Goal: Task Accomplishment & Management: Manage account settings

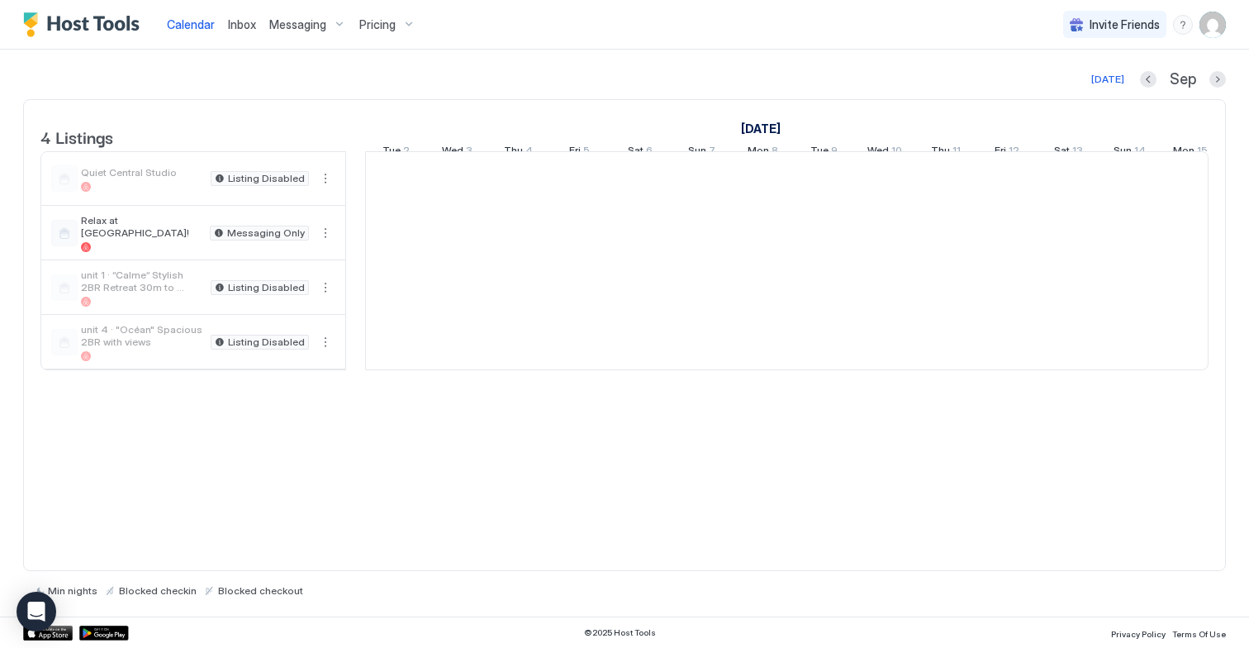
scroll to position [0, 918]
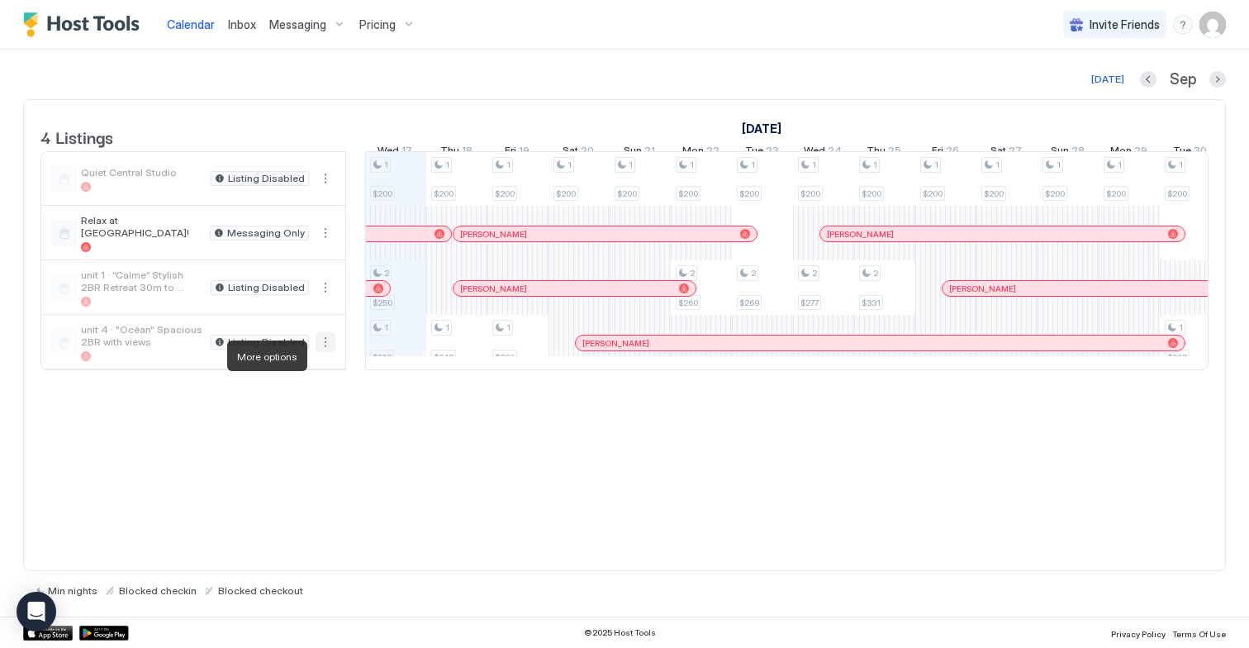
click at [328, 351] on button "More options" at bounding box center [326, 342] width 20 height 20
click at [303, 404] on div "Pricing" at bounding box center [287, 405] width 105 height 26
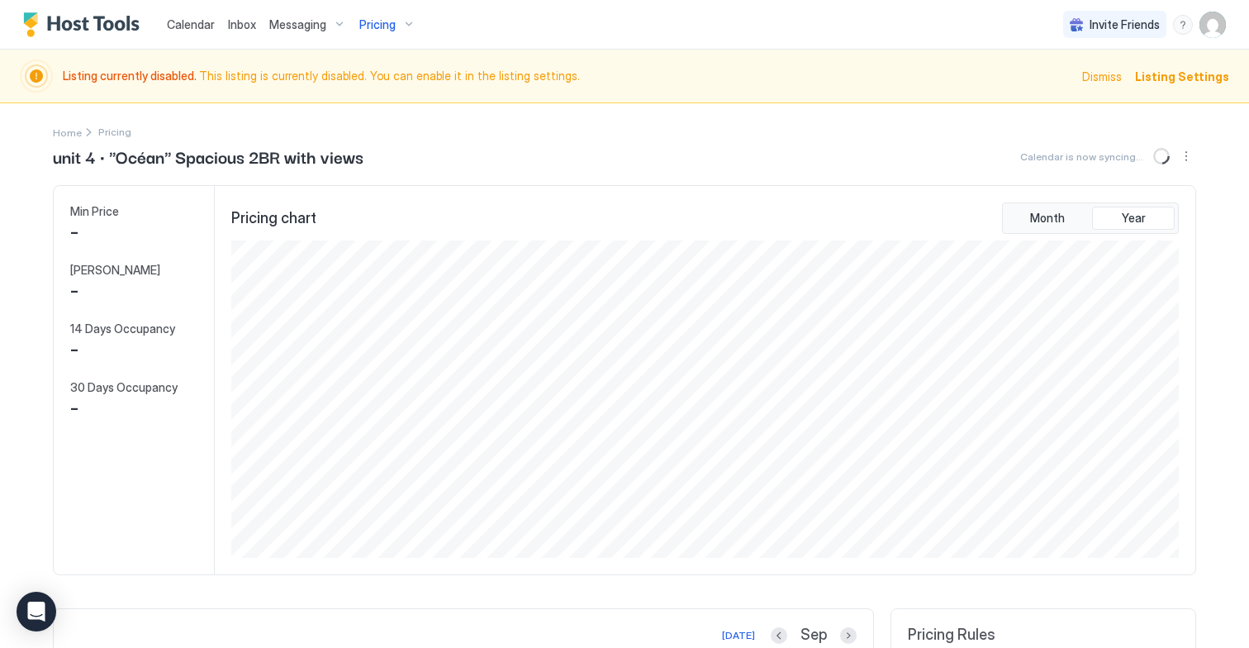
scroll to position [317, 951]
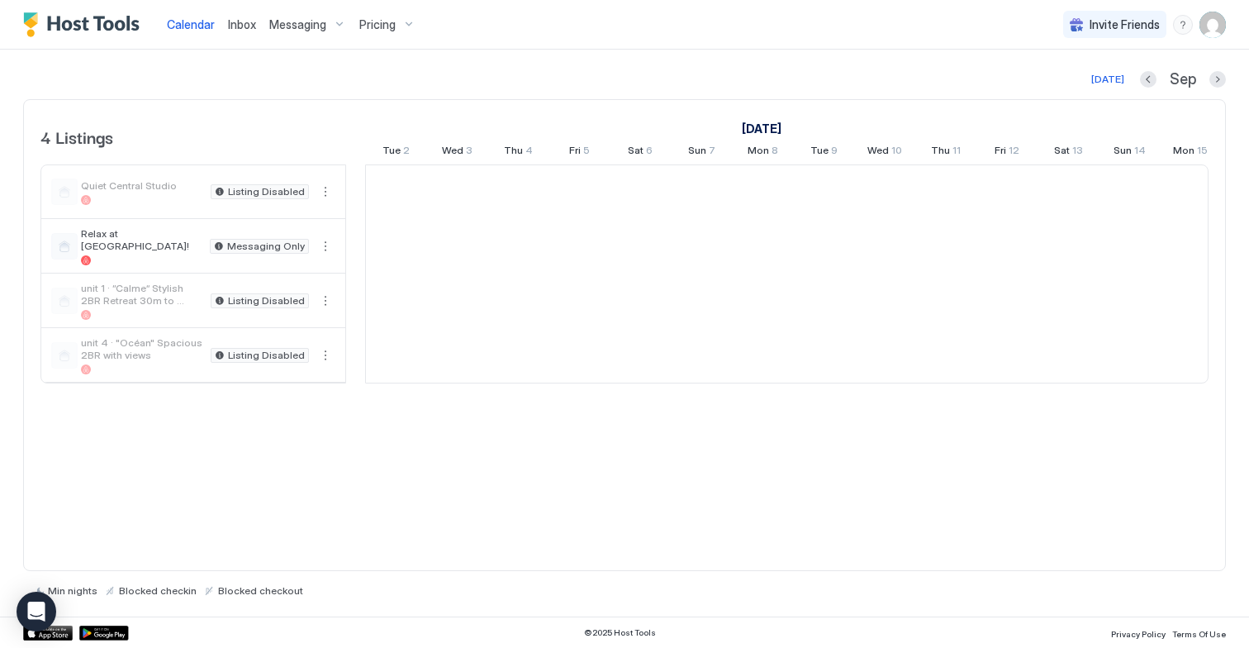
scroll to position [0, 918]
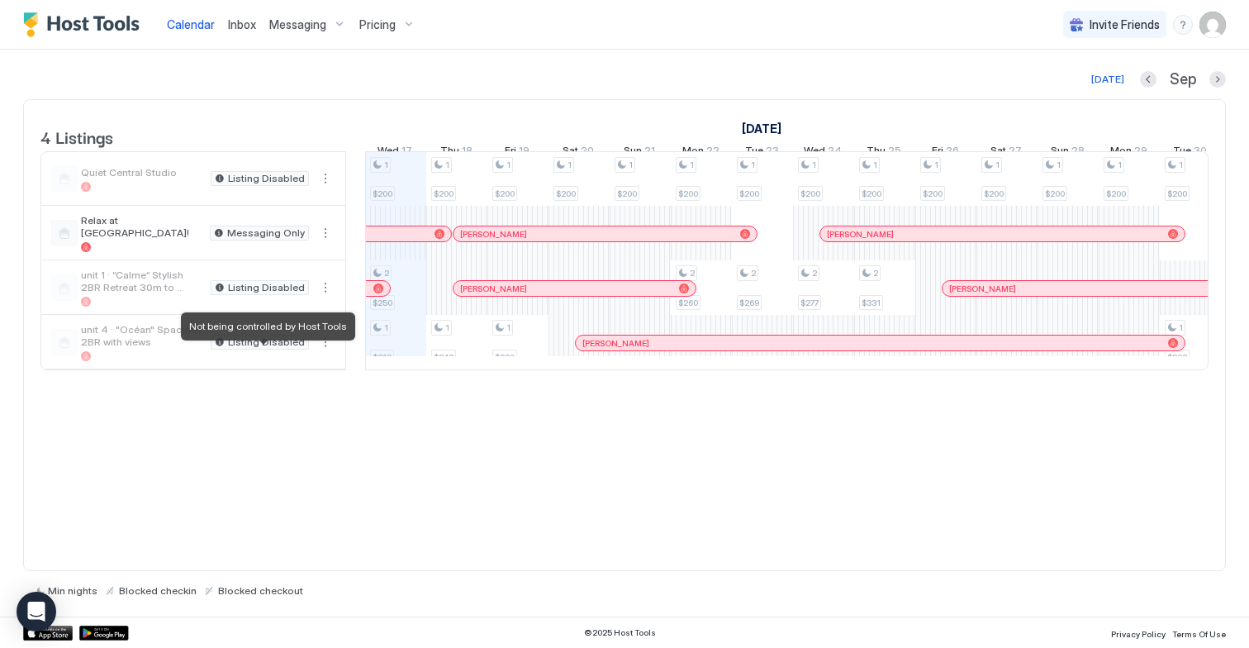
click at [227, 350] on div "Listing Disabled" at bounding box center [260, 342] width 98 height 15
click at [259, 342] on span "Listing Disabled" at bounding box center [266, 342] width 77 height 0
click at [325, 352] on button "More options" at bounding box center [326, 342] width 20 height 20
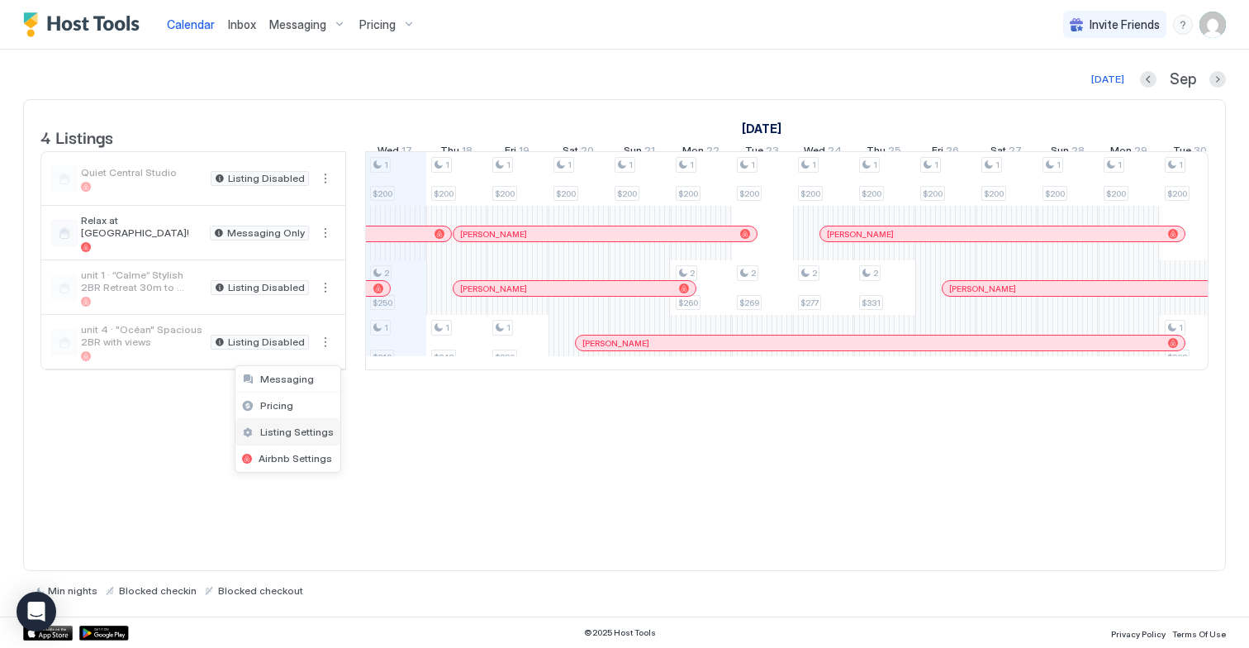
click at [302, 433] on span "Listing Settings" at bounding box center [297, 432] width 74 height 12
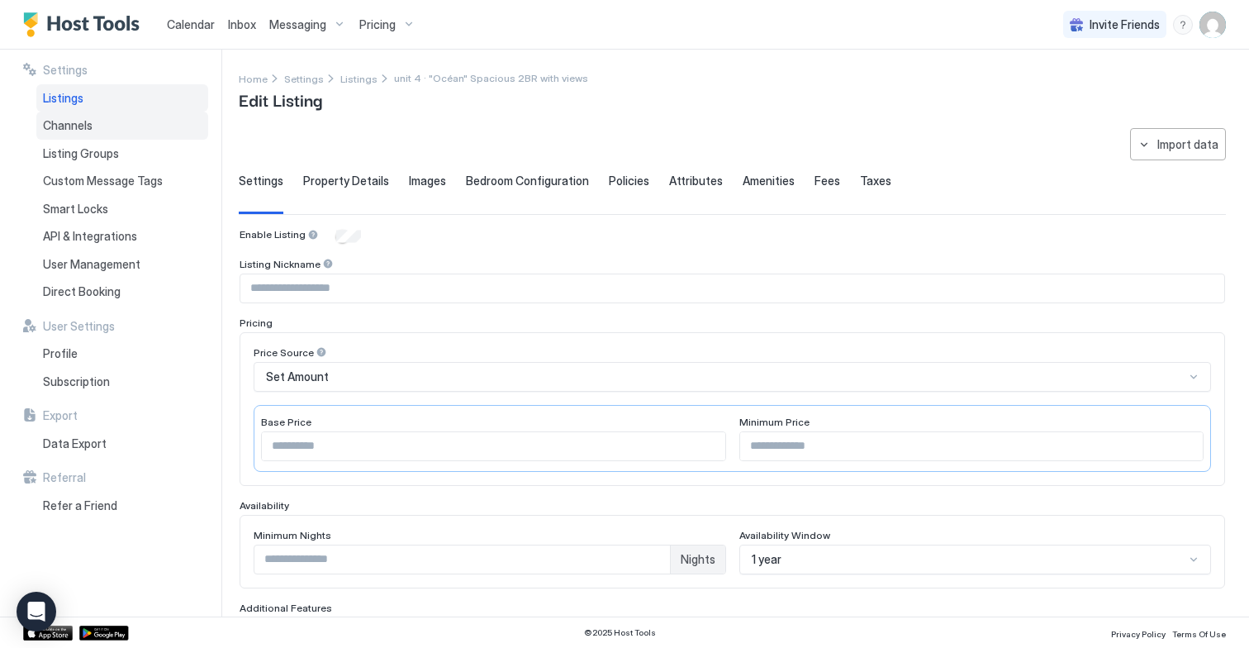
click at [91, 131] on div "Channels" at bounding box center [122, 126] width 172 height 28
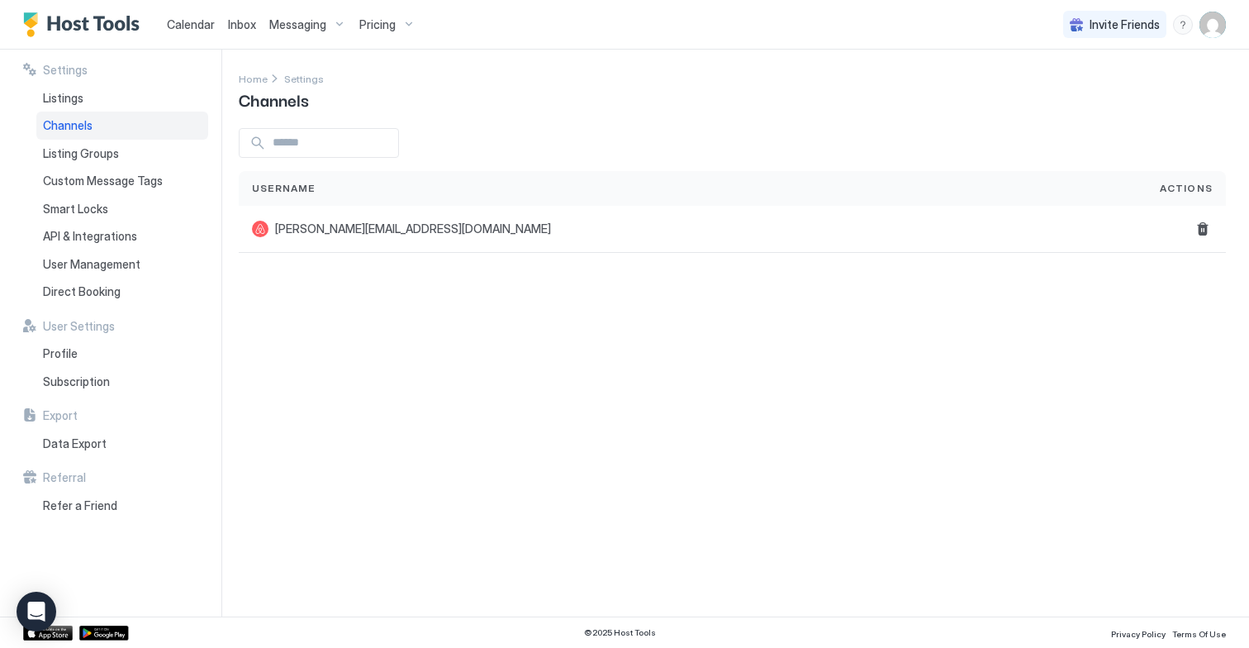
click at [114, 18] on img "Host Tools Logo" at bounding box center [85, 24] width 124 height 25
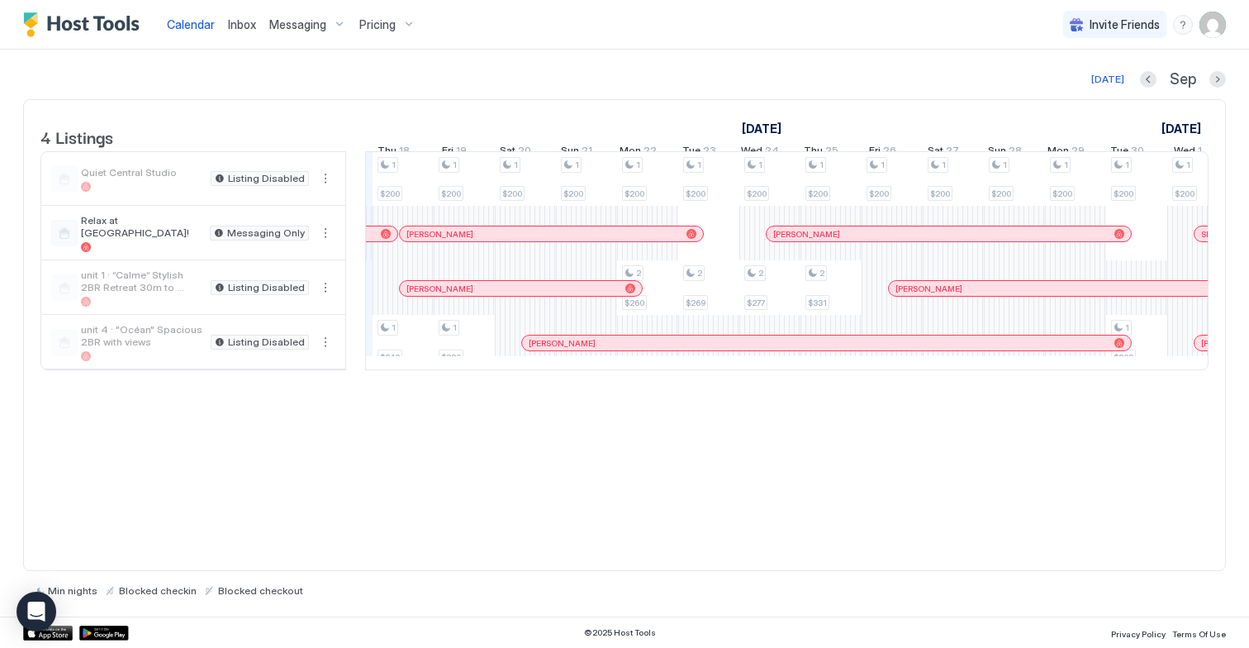
scroll to position [0, 981]
click at [822, 288] on div "1 $200 2 $250 1 $219 1 $200 1 $242 1 $200 1 $280 1 $200 1 $200 1 $200 2 $260 1 …" at bounding box center [1036, 260] width 3302 height 217
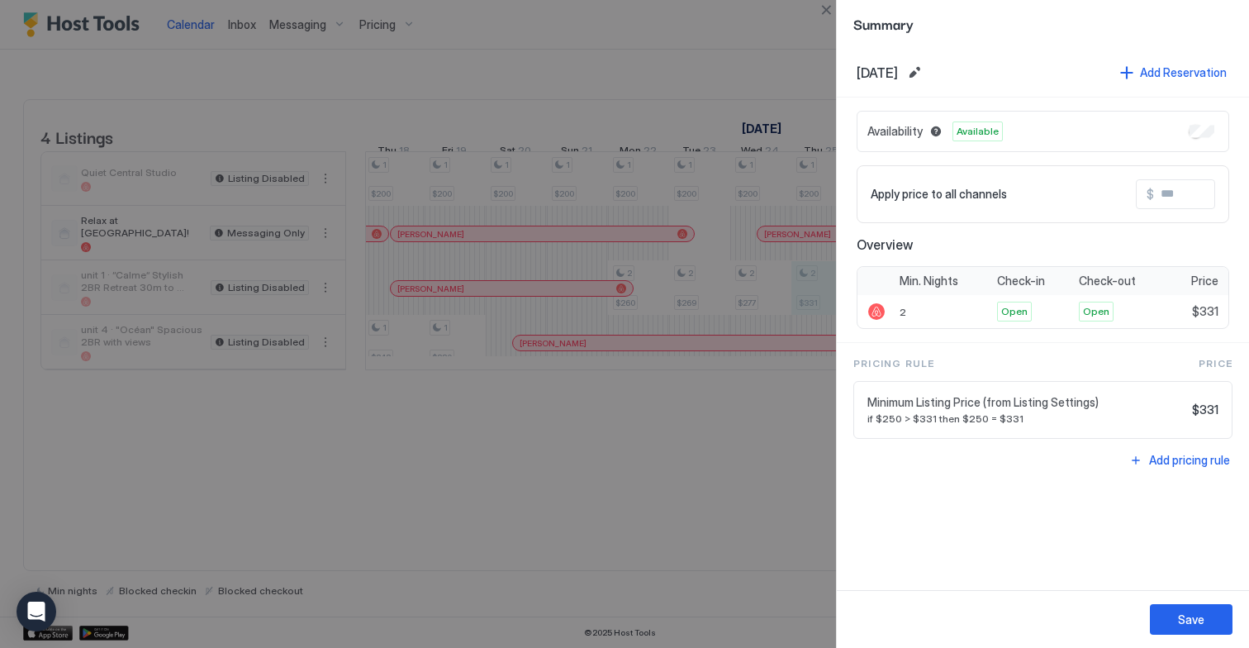
click at [714, 418] on div at bounding box center [624, 324] width 1249 height 648
click at [1144, 530] on div "[DATE] Add Reservation Availability Available Apply price to all channels $ Ove…" at bounding box center [1043, 319] width 412 height 542
click at [689, 364] on div at bounding box center [624, 324] width 1249 height 648
click at [709, 502] on div at bounding box center [624, 324] width 1249 height 648
click at [1182, 621] on div "Save" at bounding box center [1191, 619] width 26 height 17
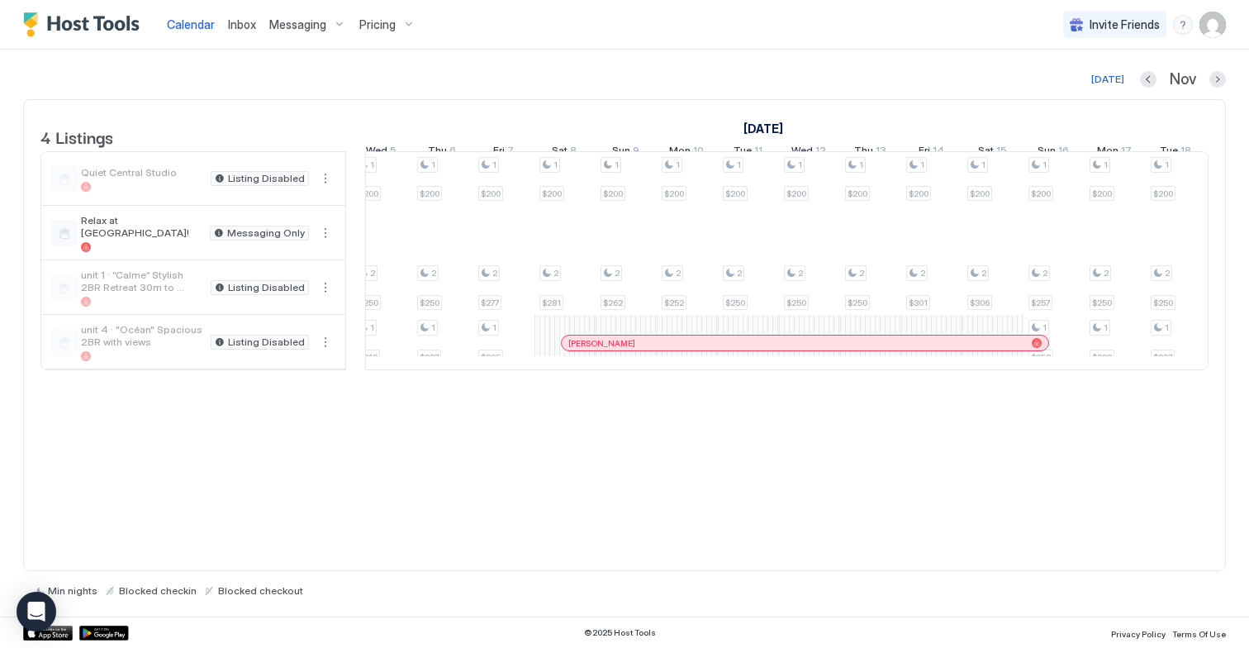
scroll to position [0, 1606]
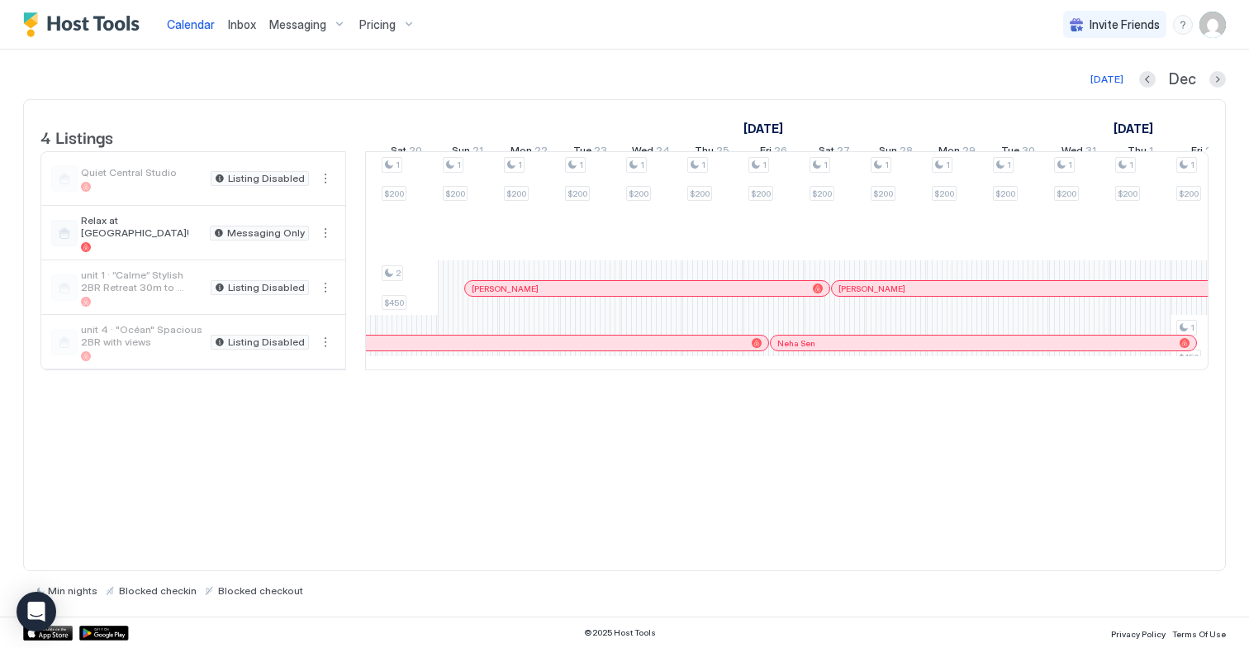
click at [866, 215] on div "1 $200 2 $301 1 $295 1 $200 2 $311 1 $304 1 $200 2 $267 1 $265 1 $200 2 $256 1 …" at bounding box center [255, 260] width 3302 height 217
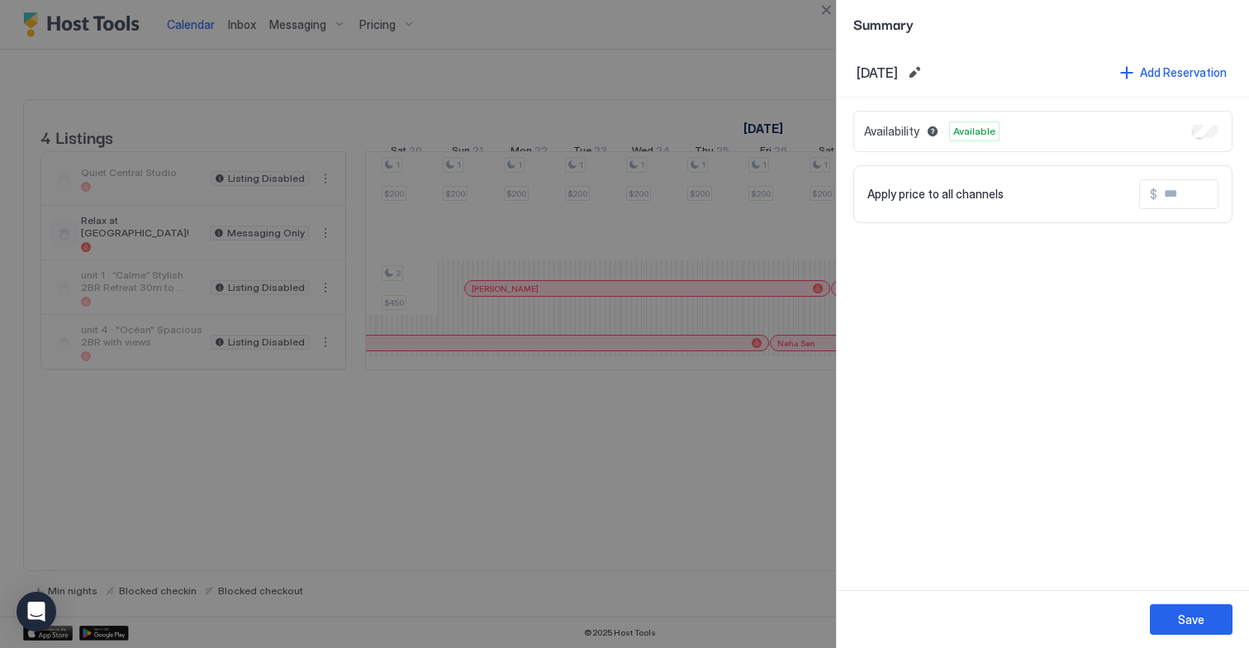
click at [655, 248] on div at bounding box center [624, 324] width 1249 height 648
click at [1198, 624] on div "Save" at bounding box center [1191, 619] width 26 height 17
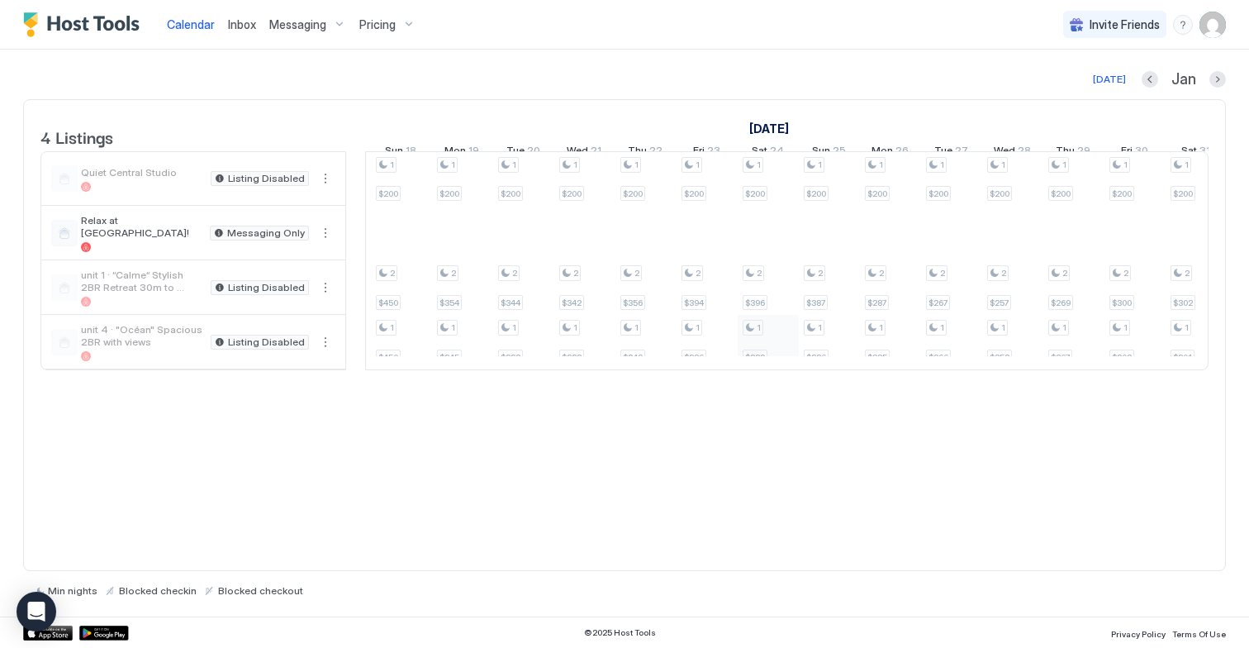
click at [805, 304] on div "1 $200 1 $200 1 $200 1 $450 1 $200 1 $450 1 $200 2 $450 1 $450 1 $200 2 $450 1 …" at bounding box center [921, 260] width 3302 height 217
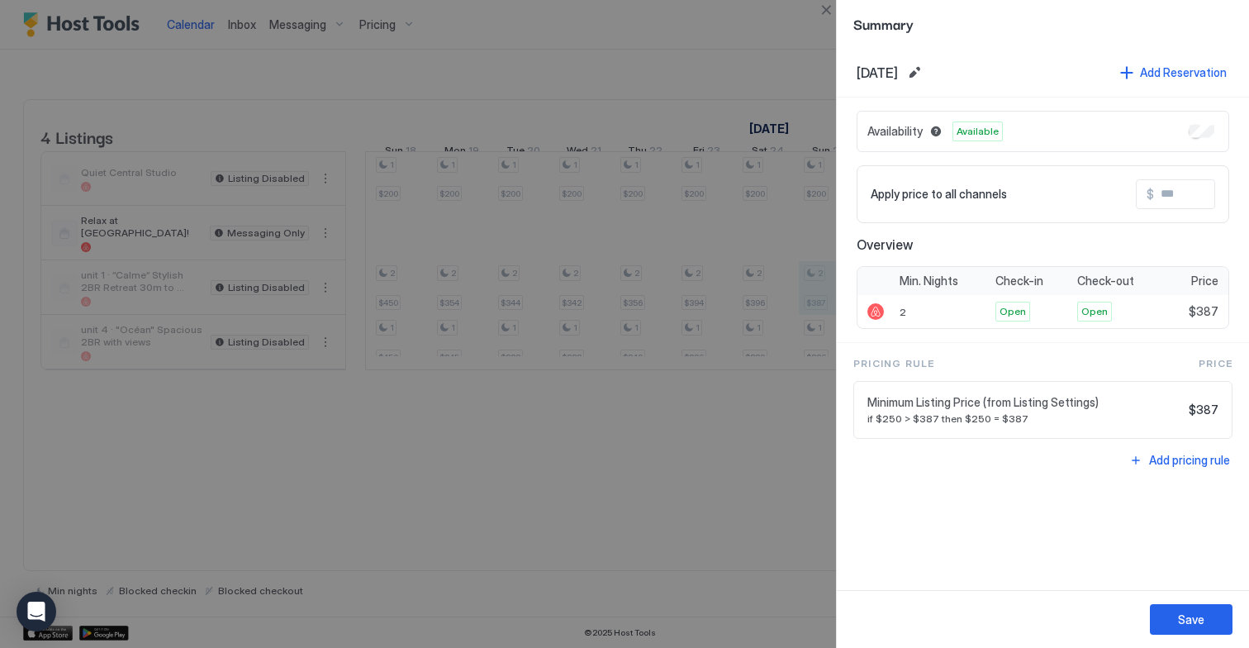
click at [697, 237] on div at bounding box center [624, 324] width 1249 height 648
click at [926, 502] on div "[DATE] Add Reservation Availability Available Apply price to all channels $ Ove…" at bounding box center [1043, 319] width 412 height 542
click at [1191, 611] on div "Save" at bounding box center [1191, 619] width 26 height 17
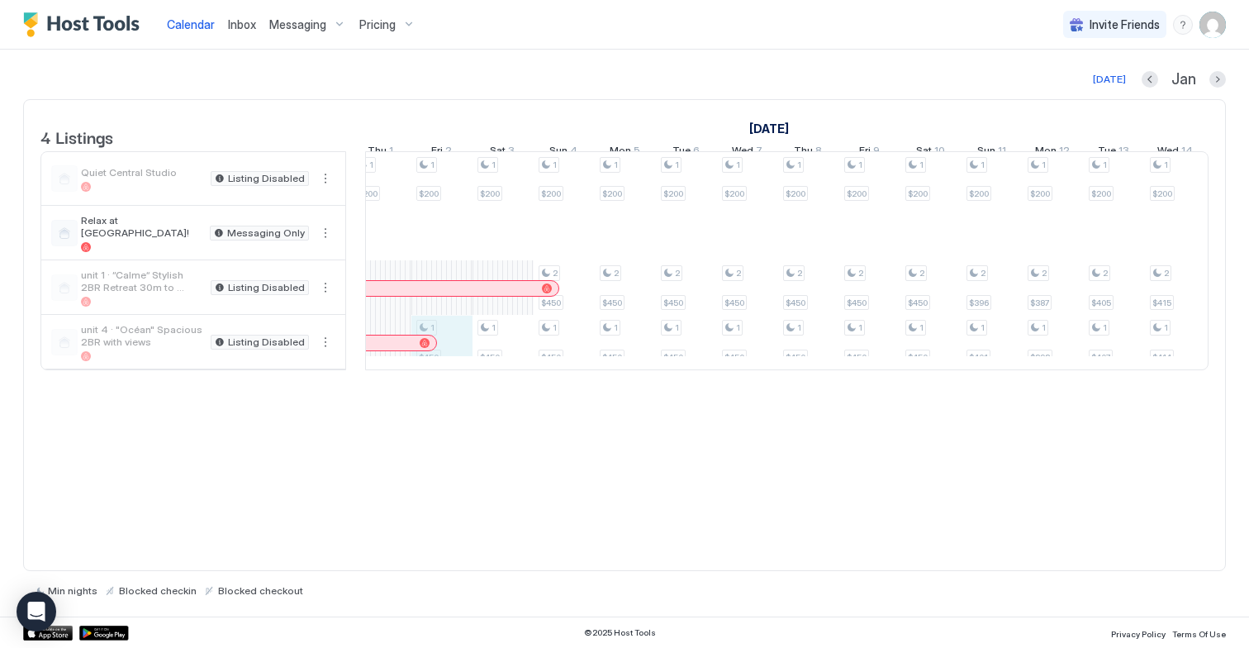
click at [457, 347] on div "1 $200 1 $394 1 $200 1 $432 1 $200 1 $436 1 $200 1 $411 1 $200 2 $375 1 $371 1 …" at bounding box center [717, 260] width 3302 height 217
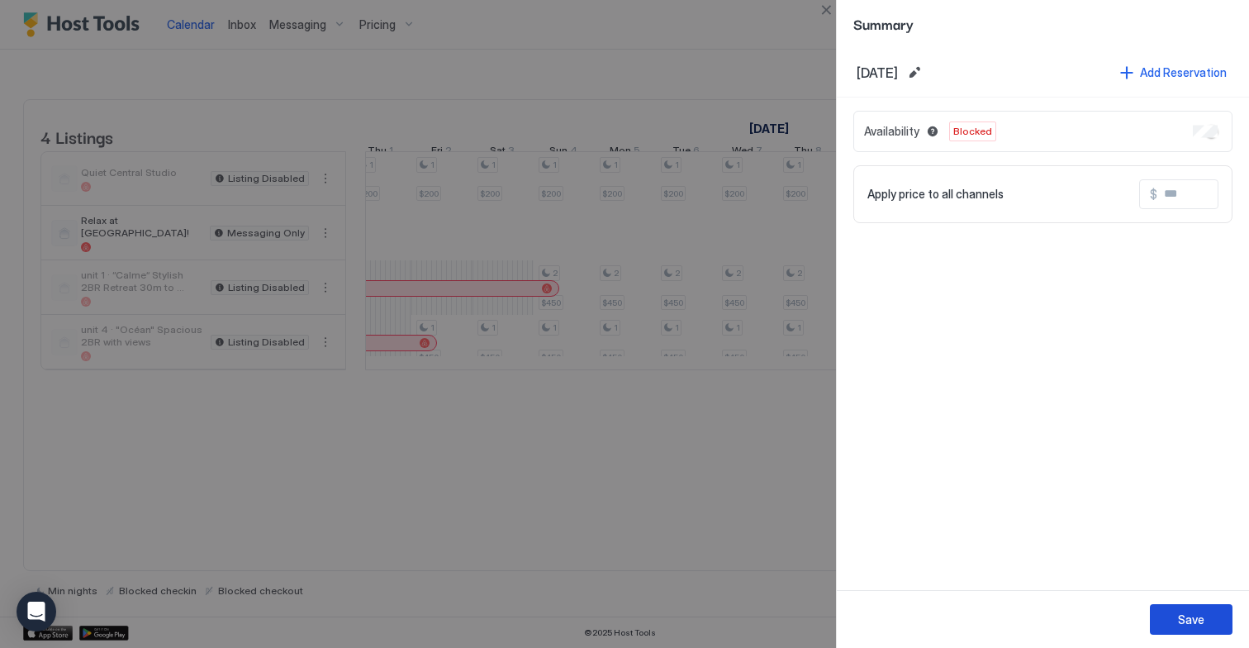
click at [1183, 610] on button "Save" at bounding box center [1191, 619] width 83 height 31
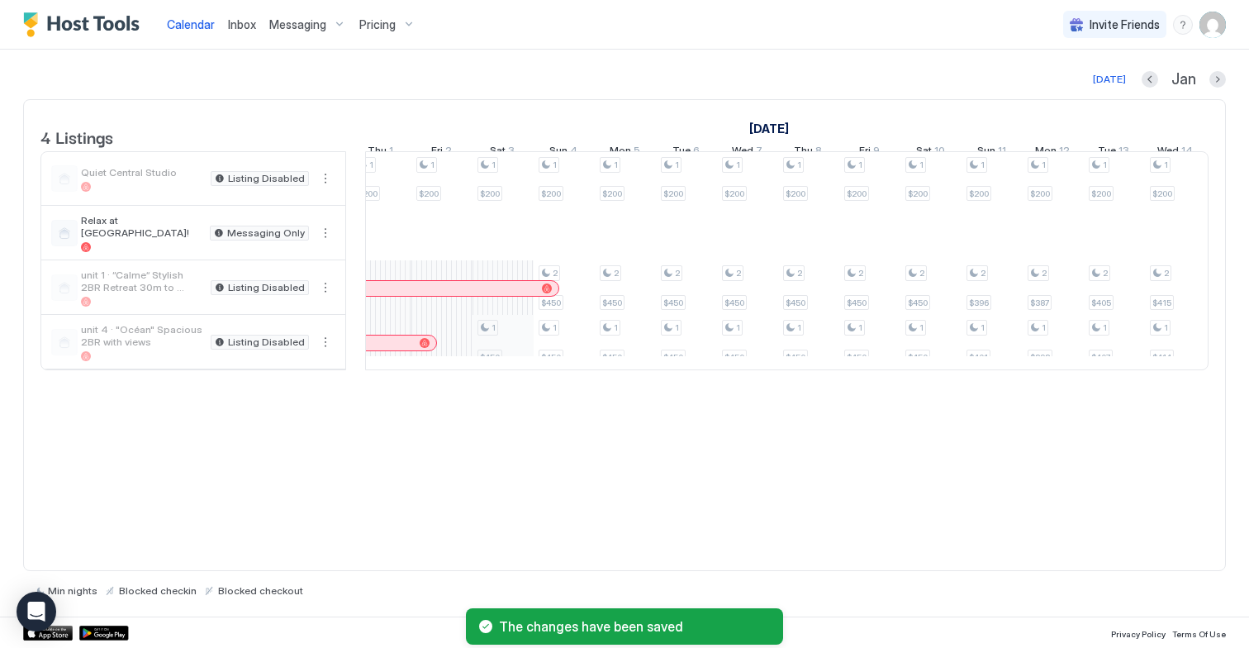
click at [481, 343] on div "1 $200 1 $394 1 $200 1 $432 1 $200 1 $436 1 $200 1 $411 1 $200 2 $375 1 $371 1 …" at bounding box center [717, 260] width 3302 height 217
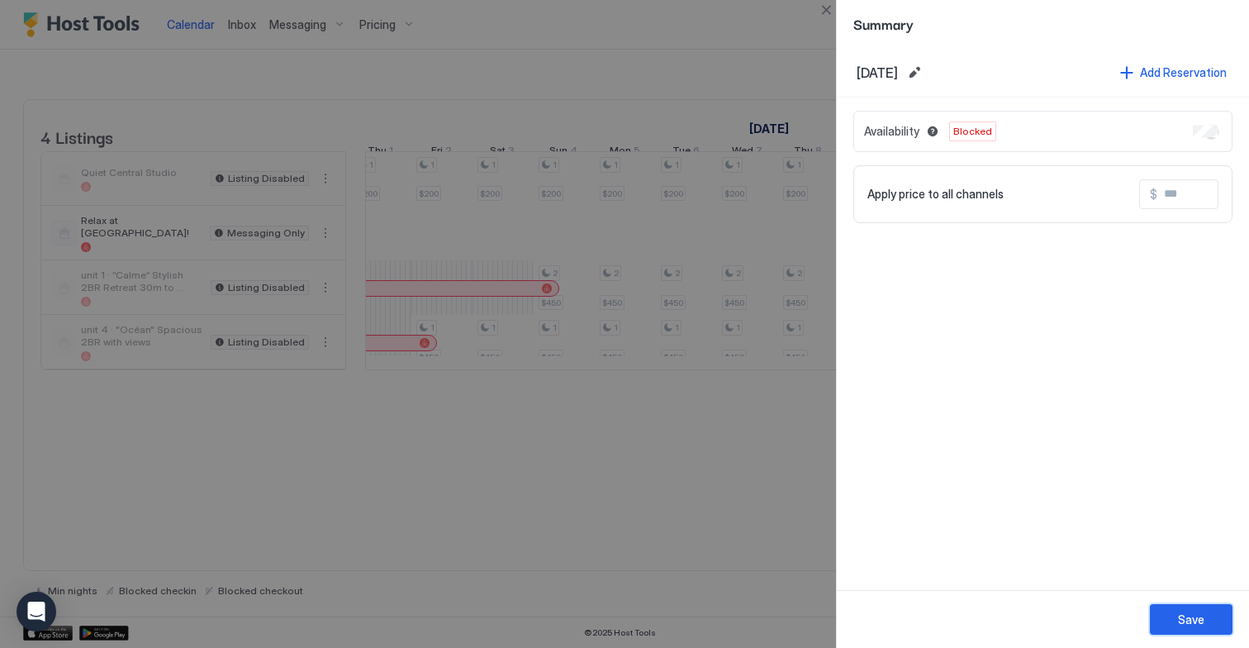
click at [1189, 620] on div "Save" at bounding box center [1191, 619] width 26 height 17
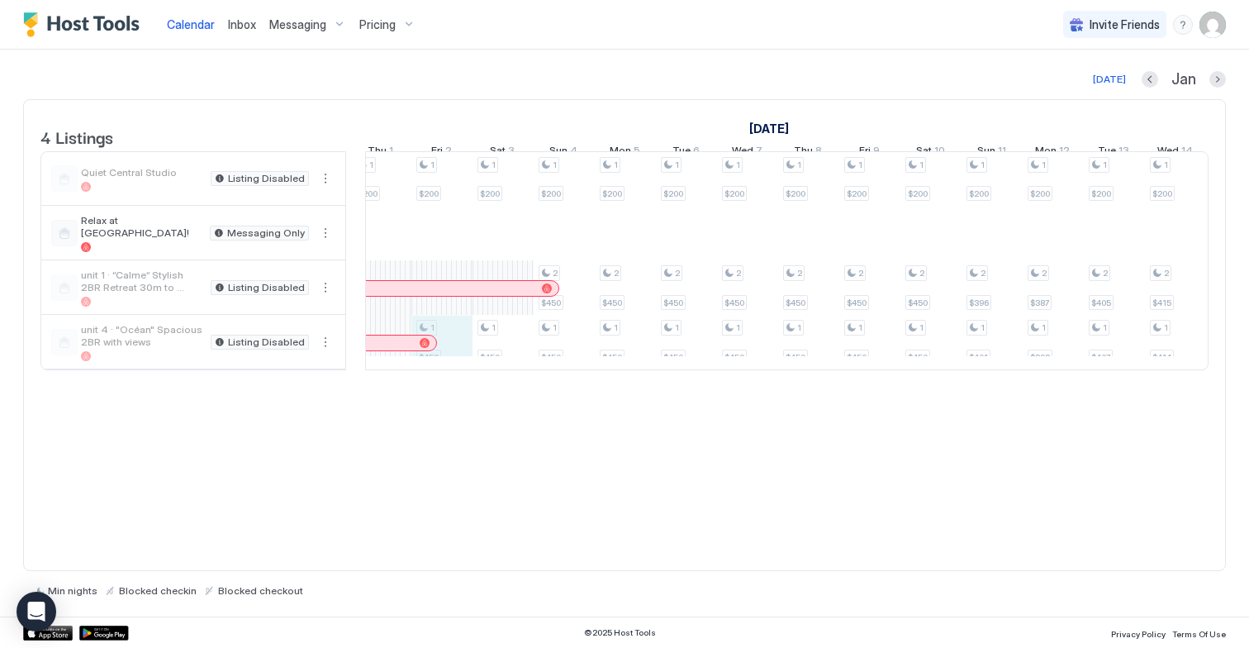
click at [454, 369] on div "1 $200 1 $394 1 $200 1 $432 1 $200 1 $436 1 $200 1 $411 1 $200 2 $375 1 $371 1 …" at bounding box center [717, 260] width 3302 height 217
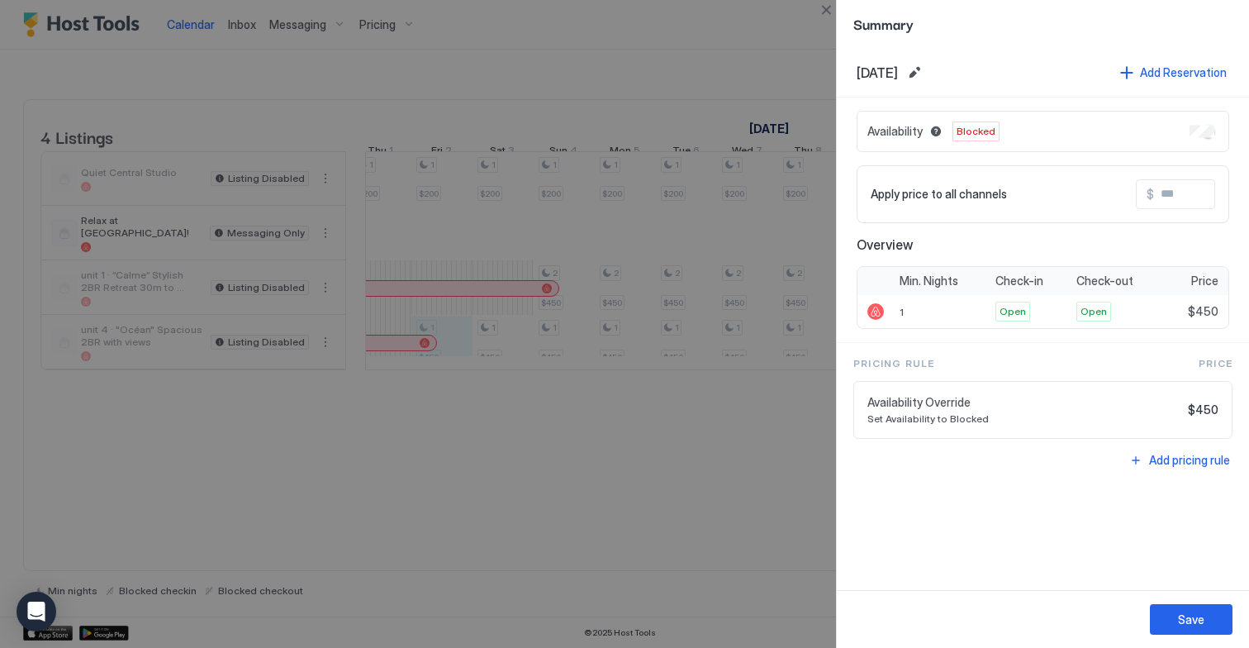
click at [667, 505] on div at bounding box center [624, 324] width 1249 height 648
click at [467, 435] on div at bounding box center [624, 324] width 1249 height 648
click at [1195, 622] on div "Save" at bounding box center [1191, 619] width 26 height 17
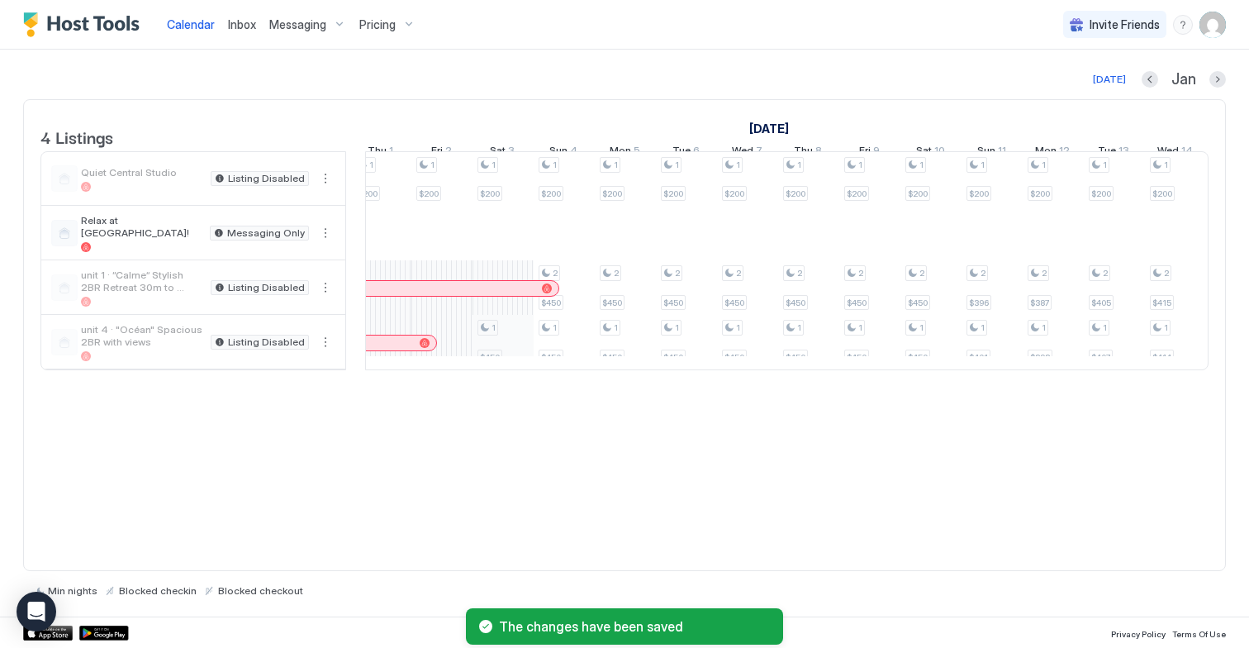
scroll to position [0, 1303]
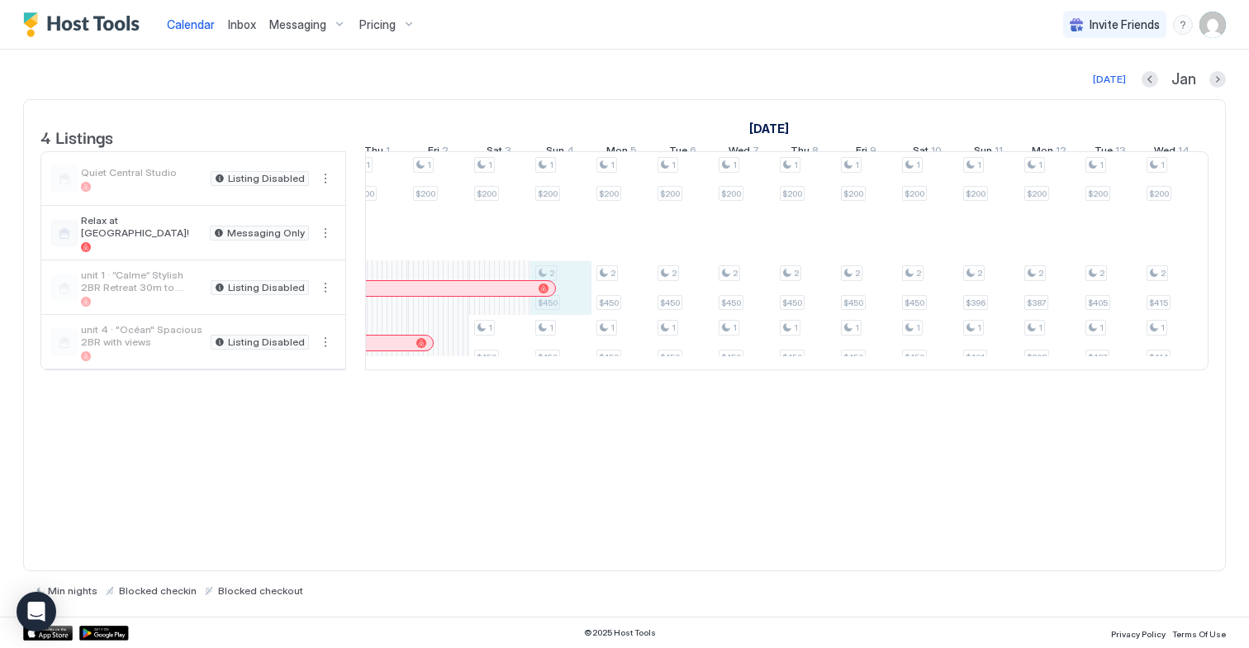
click at [565, 309] on div "1 $200 1 $394 1 $200 1 $432 1 $200 1 $436 1 $200 1 $411 1 $200 2 $375 1 $371 1 …" at bounding box center [714, 260] width 3302 height 217
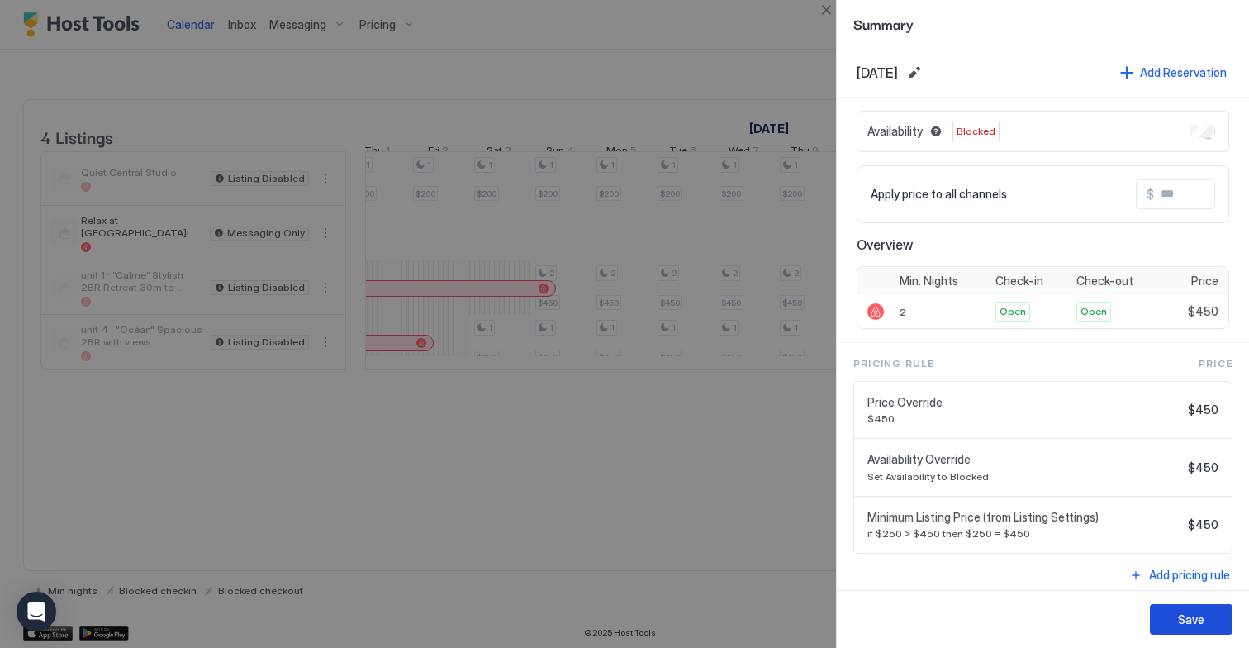
click at [1195, 620] on div "Save" at bounding box center [1191, 619] width 26 height 17
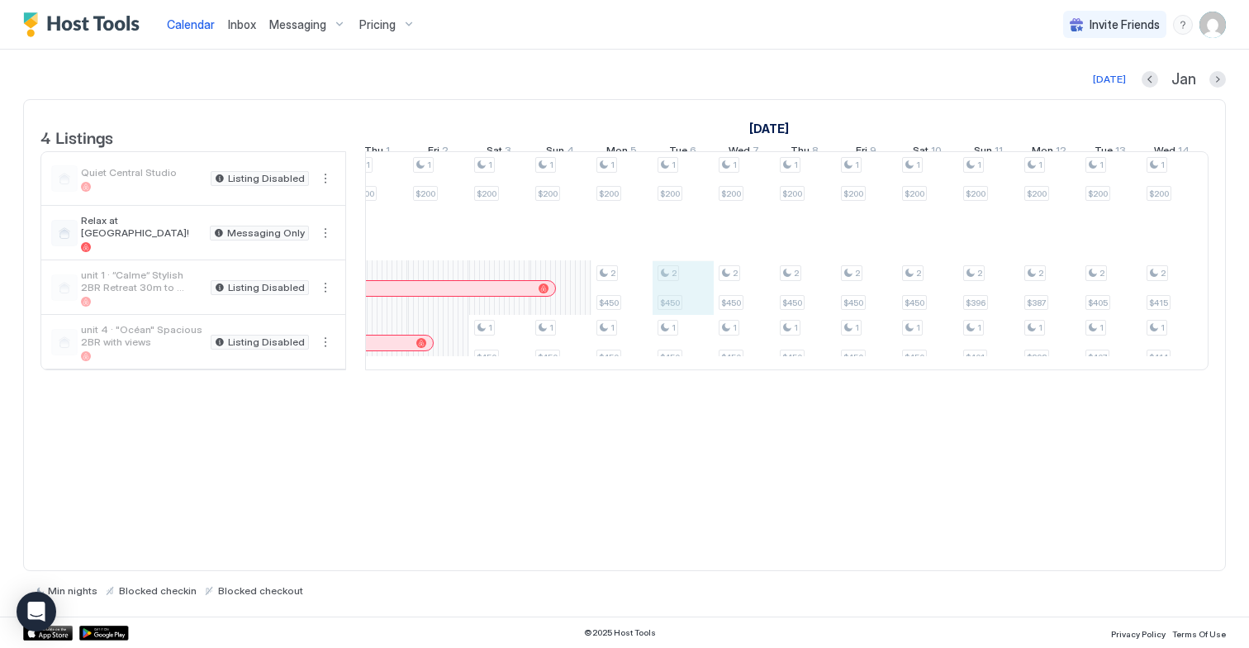
click at [697, 302] on div "1 $200 1 $394 1 $200 1 $432 1 $200 1 $436 1 $200 1 $411 1 $200 2 $375 1 $371 1 …" at bounding box center [714, 260] width 3302 height 217
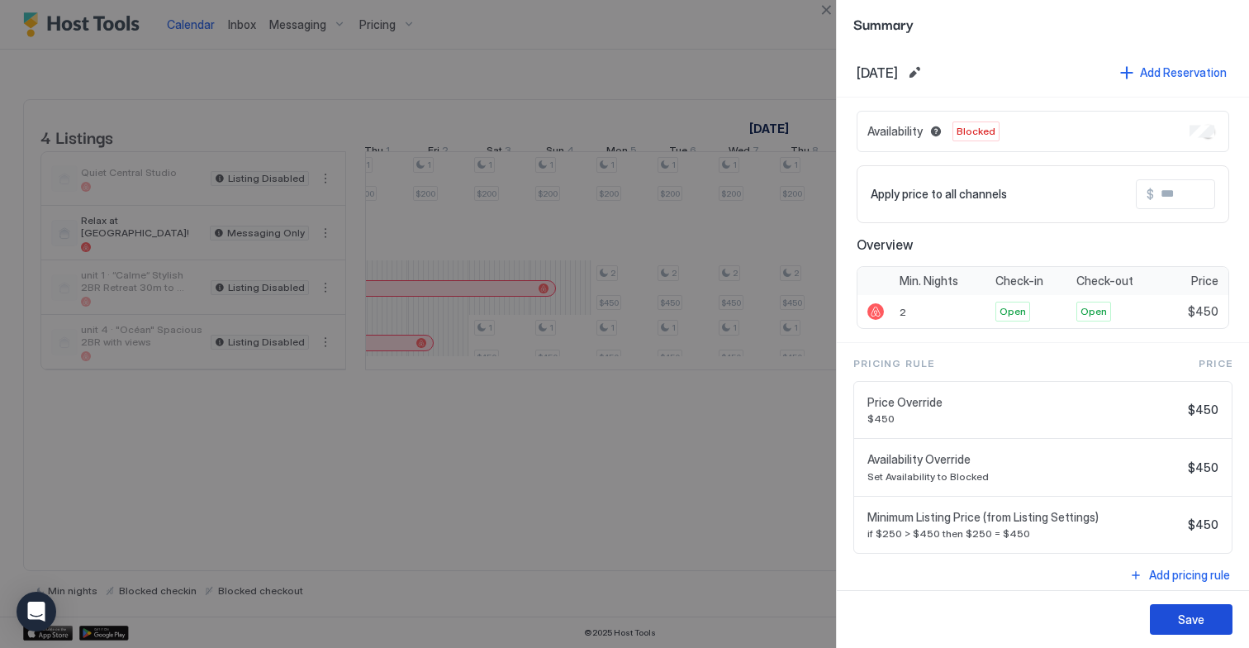
click at [1179, 625] on div "Save" at bounding box center [1191, 619] width 26 height 17
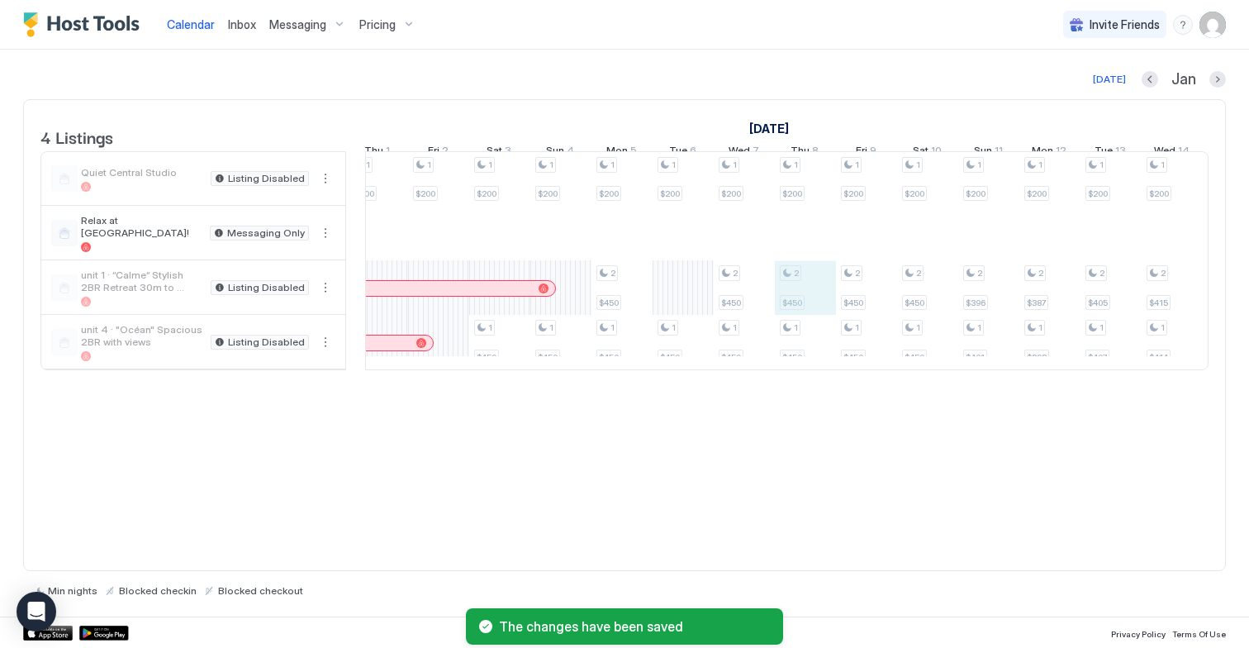
click at [807, 296] on div "1 $200 1 $394 1 $200 1 $432 1 $200 1 $436 1 $200 1 $411 1 $200 2 $375 1 $371 1 …" at bounding box center [714, 260] width 3302 height 217
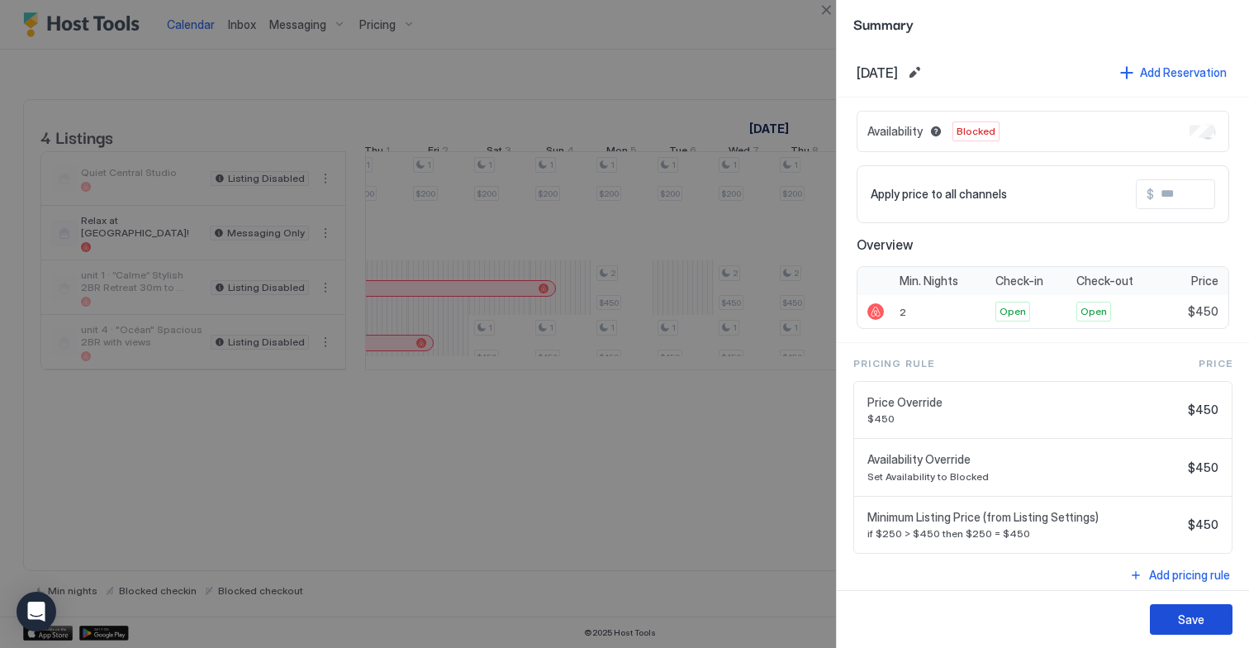
click at [1192, 617] on div "Save" at bounding box center [1191, 619] width 26 height 17
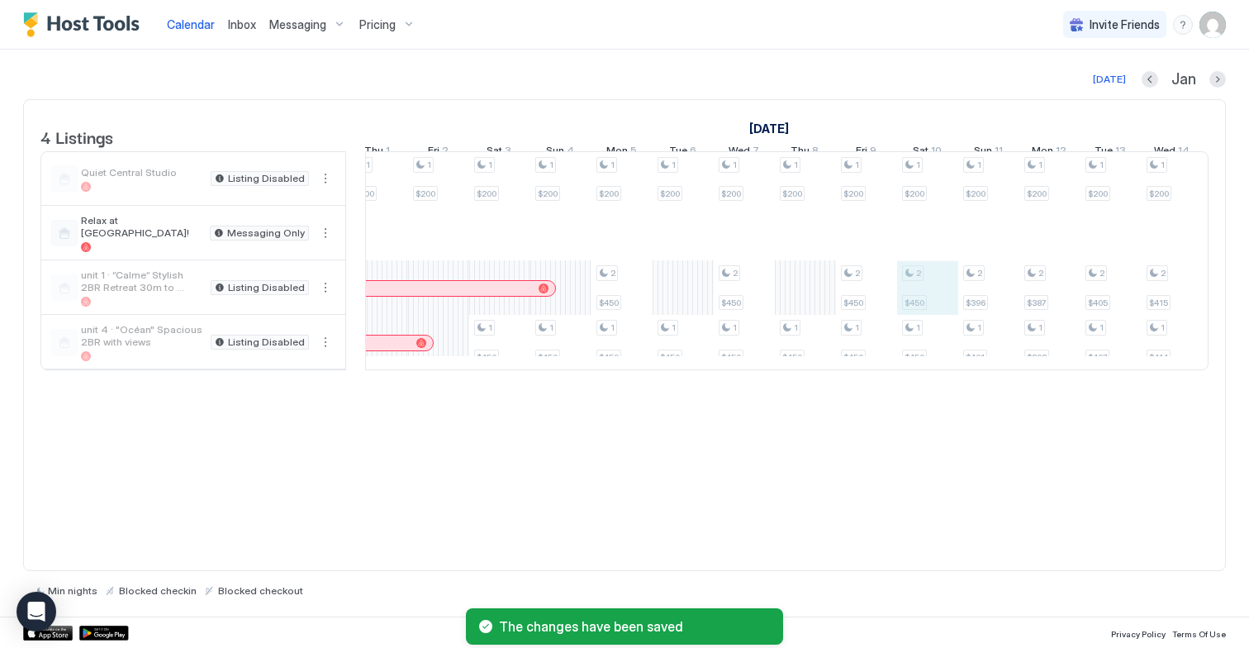
click at [916, 289] on div "1 $200 1 $394 1 $200 1 $432 1 $200 1 $436 1 $200 1 $411 1 $200 2 $375 1 $371 1 …" at bounding box center [714, 260] width 3302 height 217
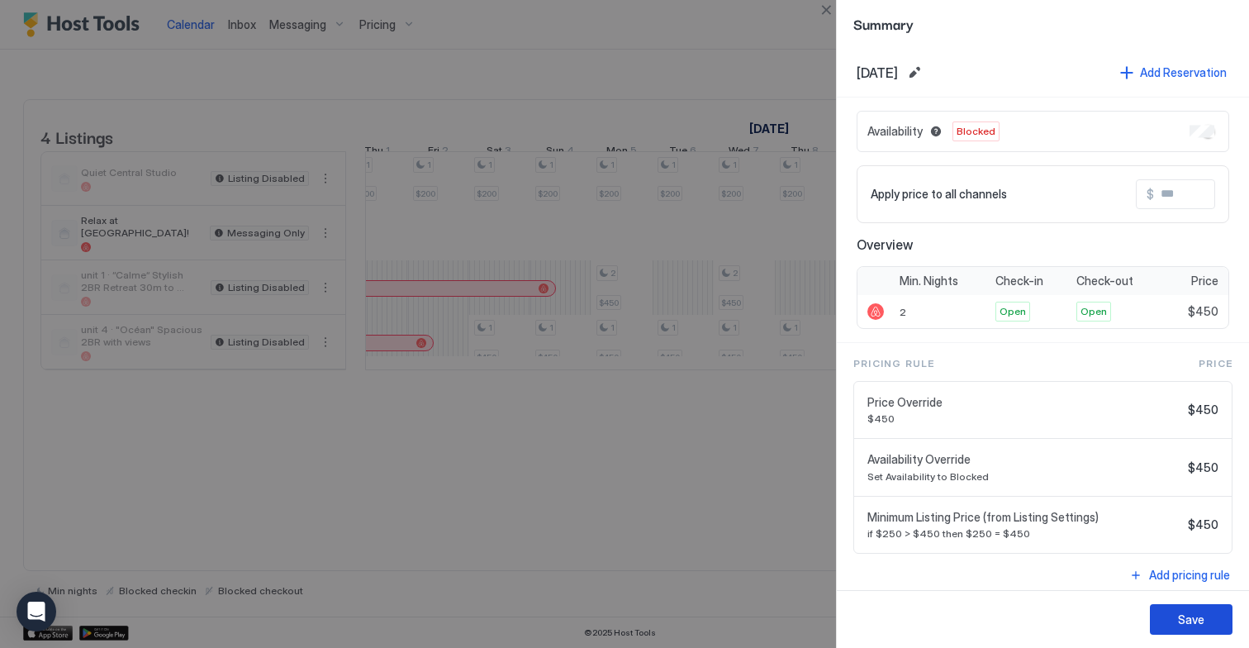
click at [1203, 616] on div "Save" at bounding box center [1191, 619] width 26 height 17
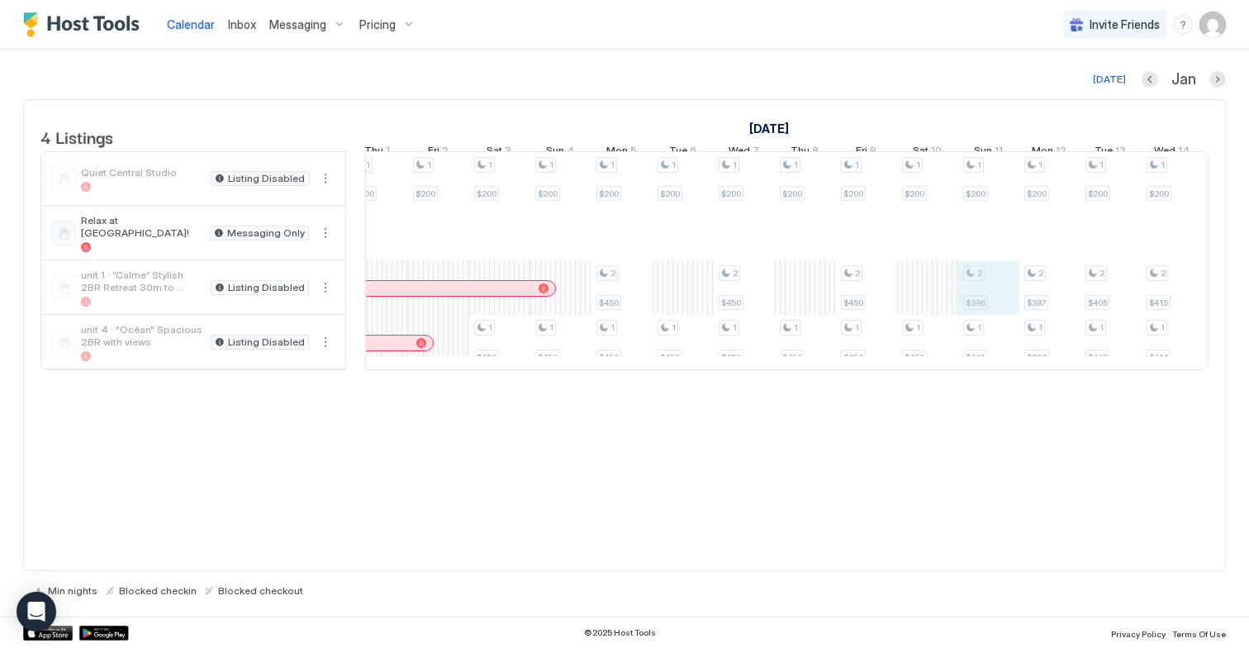
click at [994, 302] on div "1 $200 1 $394 1 $200 1 $432 1 $200 1 $436 1 $200 1 $411 1 $200 2 $375 1 $371 1 …" at bounding box center [714, 260] width 3302 height 217
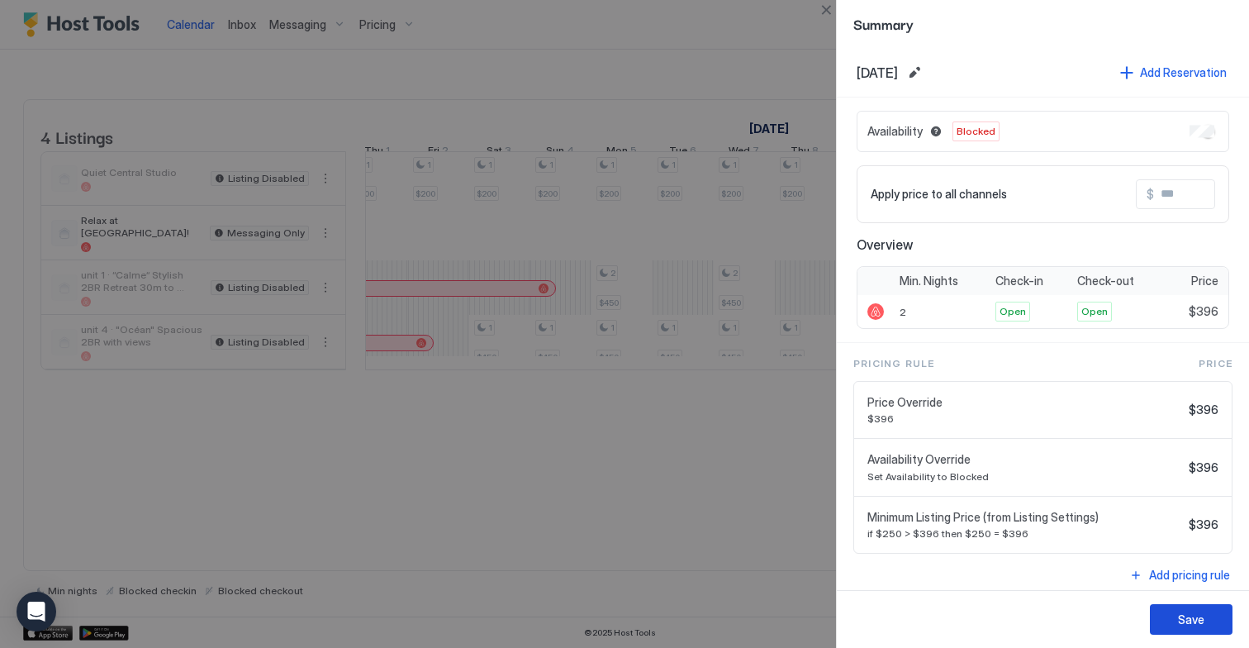
click at [1187, 619] on div "Save" at bounding box center [1191, 619] width 26 height 17
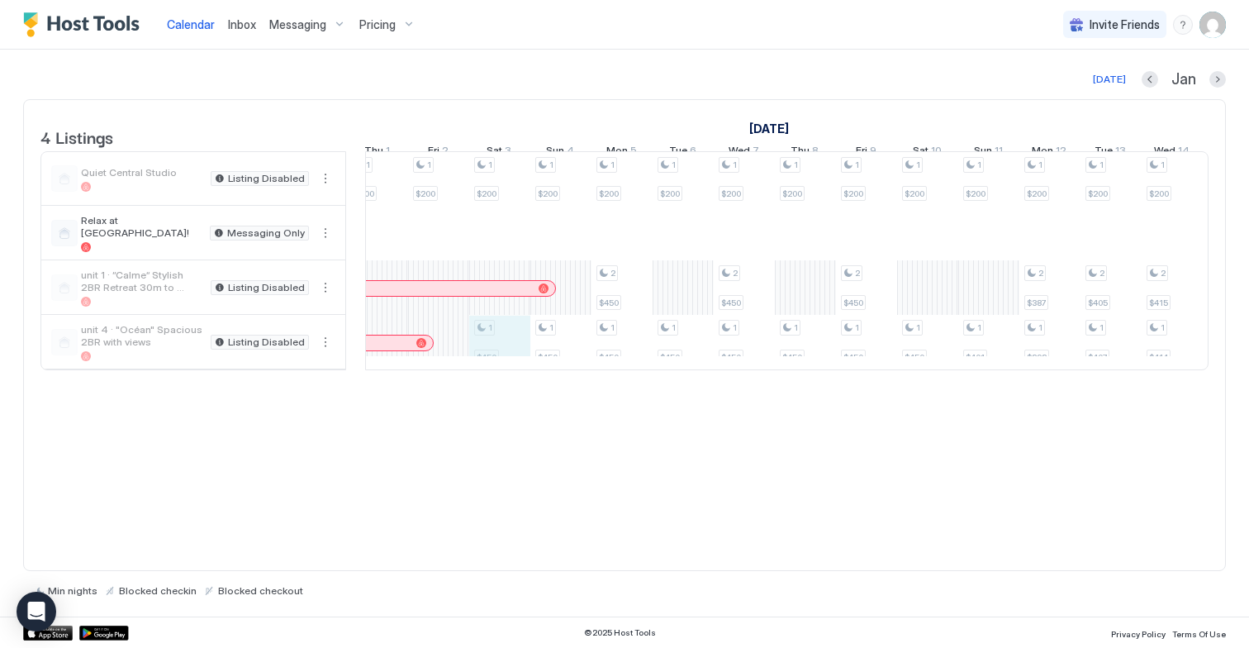
click at [502, 361] on div "1 $200 1 $394 1 $200 1 $432 1 $200 1 $436 1 $200 1 $411 1 $200 2 $375 1 $371 1 …" at bounding box center [714, 260] width 3302 height 217
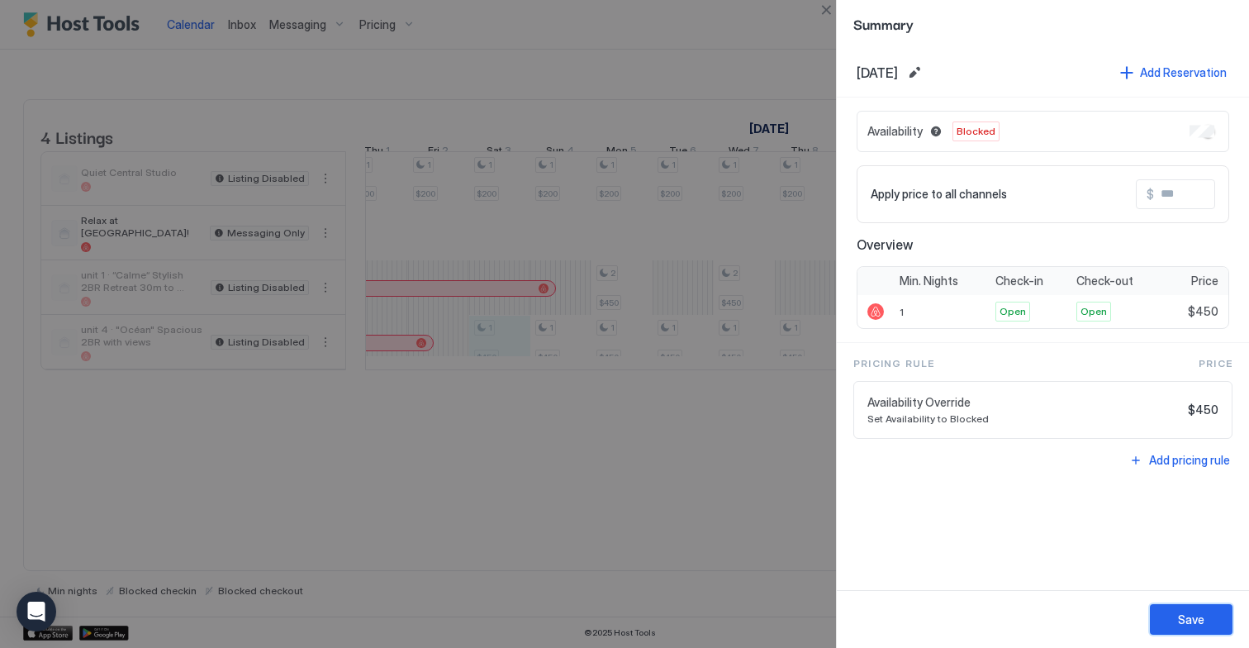
click at [1212, 620] on button "Save" at bounding box center [1191, 619] width 83 height 31
